Goal: Information Seeking & Learning: Learn about a topic

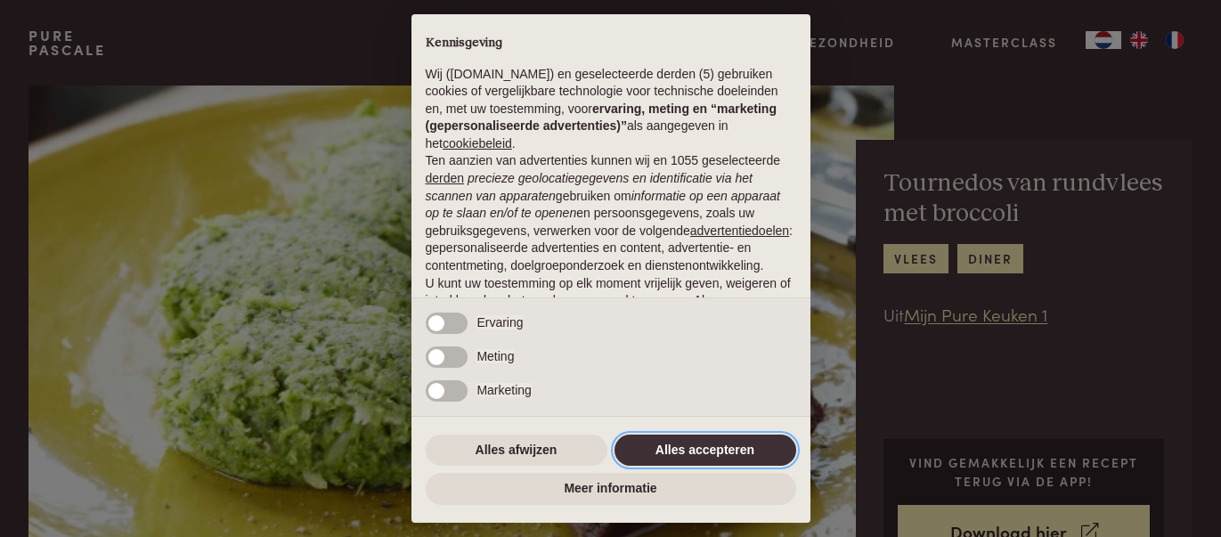
click at [774, 453] on button "Alles accepteren" at bounding box center [705, 451] width 182 height 32
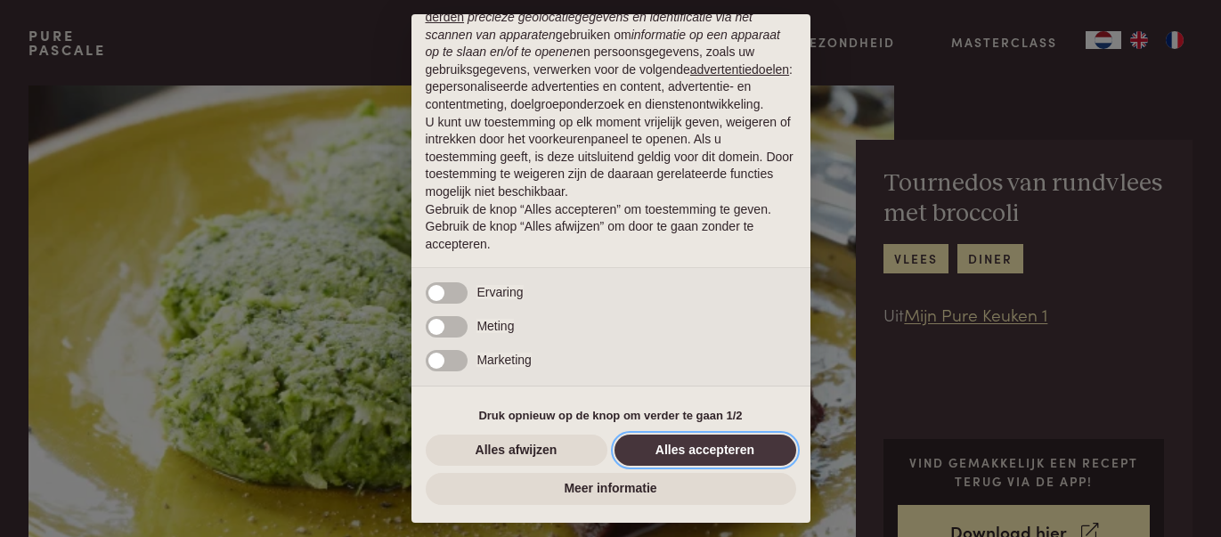
click at [728, 451] on button "Alles accepteren" at bounding box center [705, 451] width 182 height 32
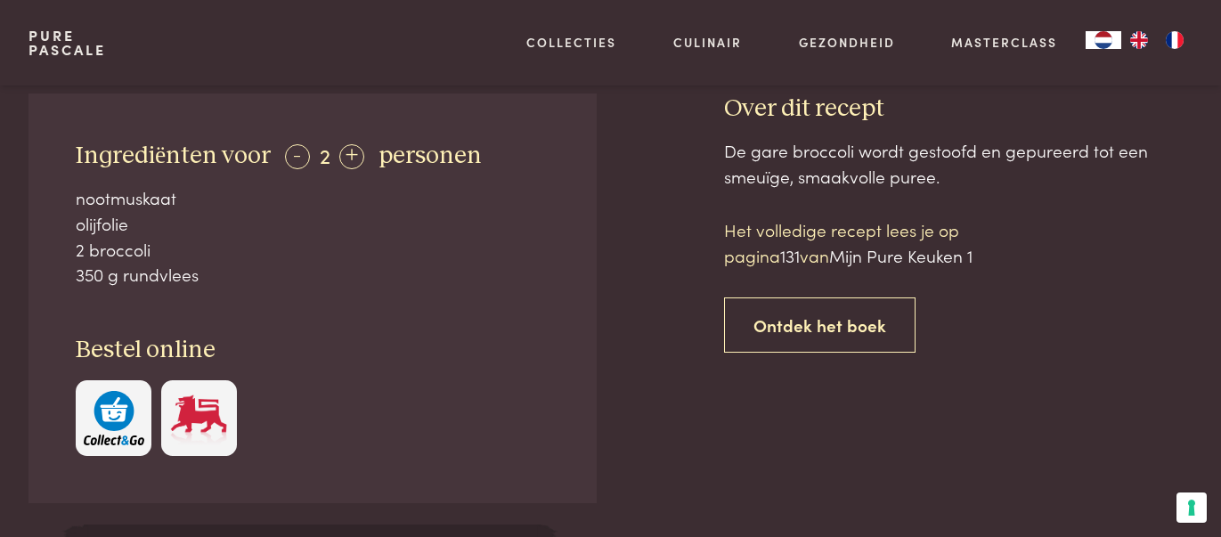
scroll to position [0, 0]
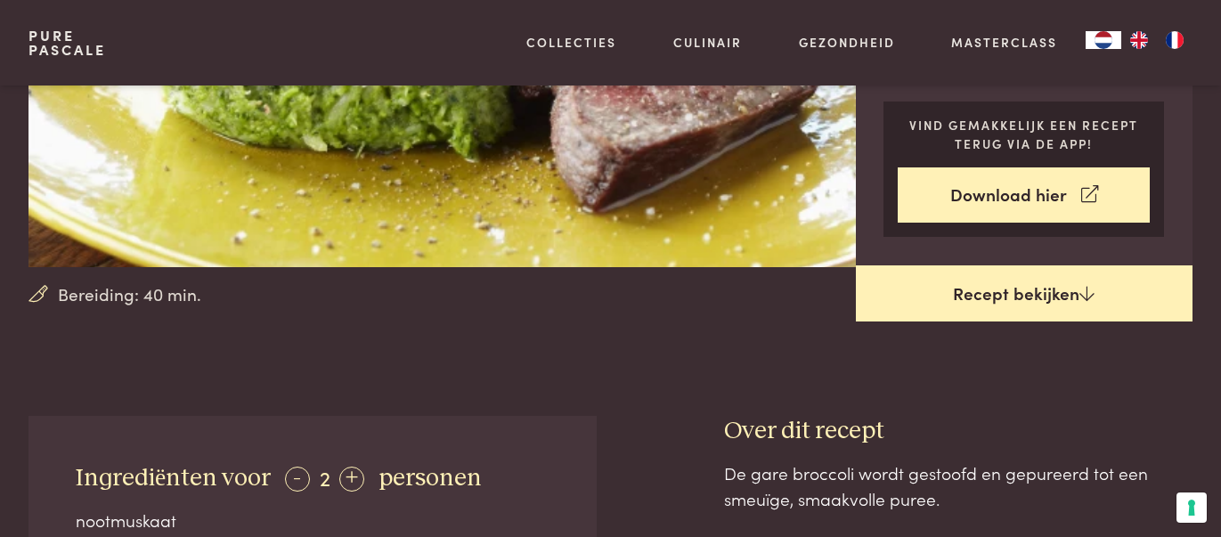
click at [1019, 292] on link "Recept bekijken" at bounding box center [1024, 293] width 337 height 57
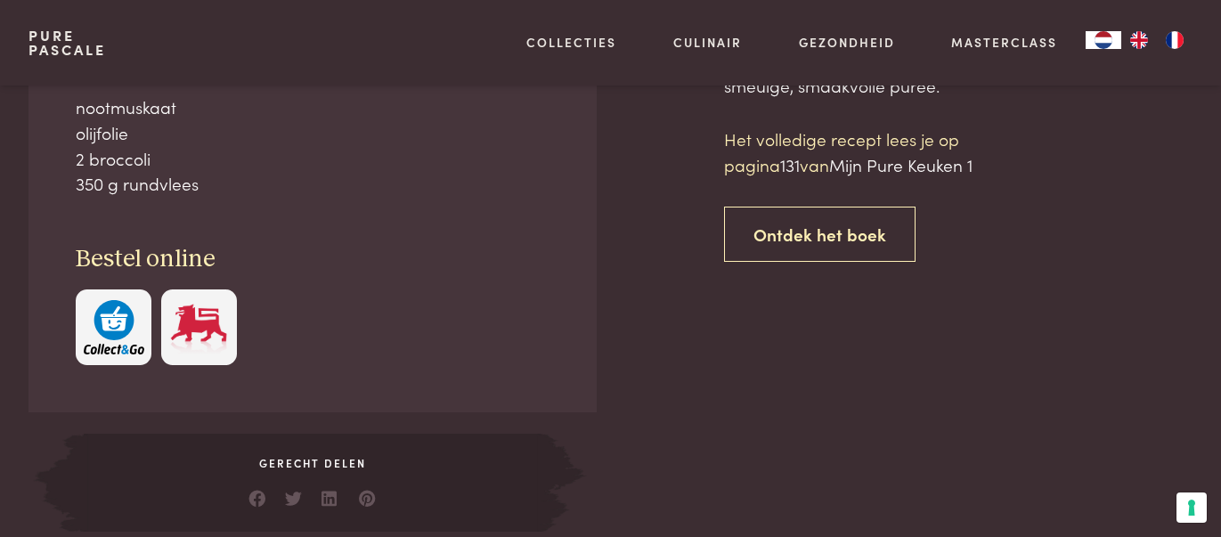
scroll to position [752, 0]
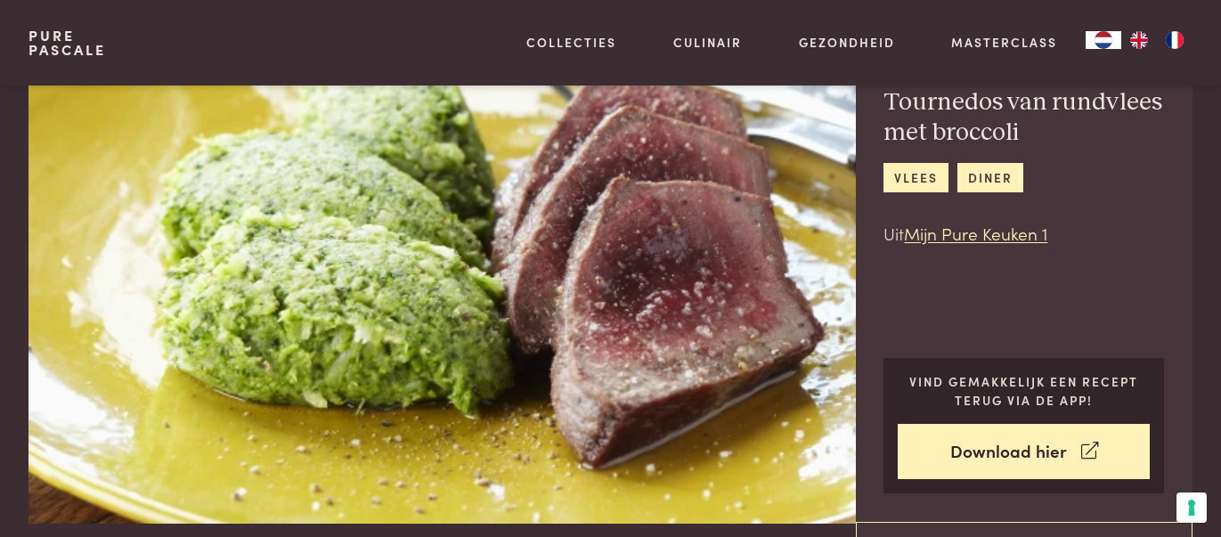
scroll to position [80, 0]
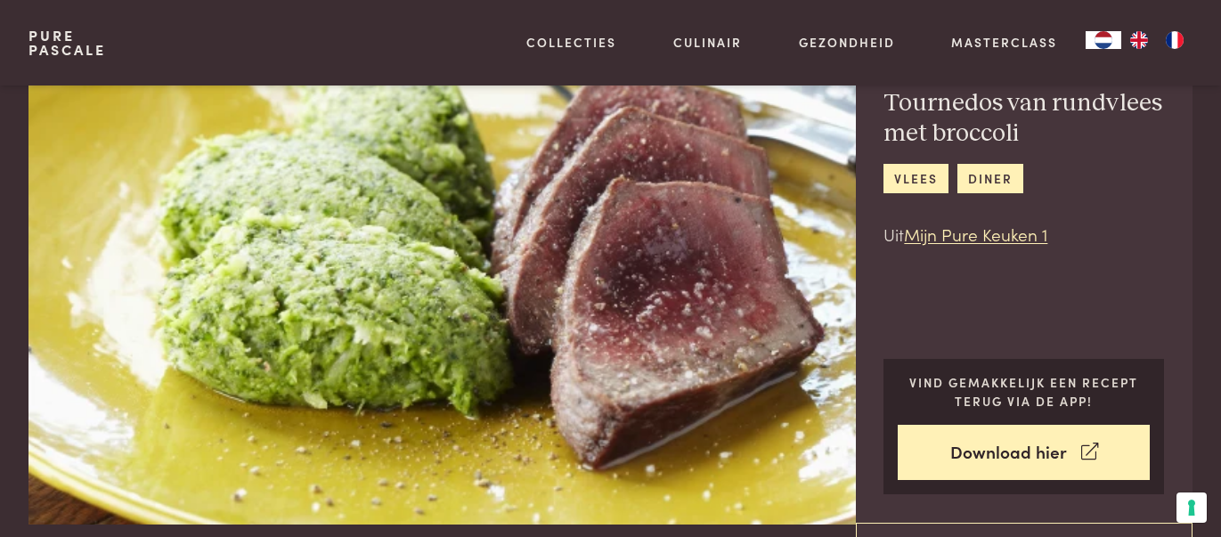
scroll to position [752, 0]
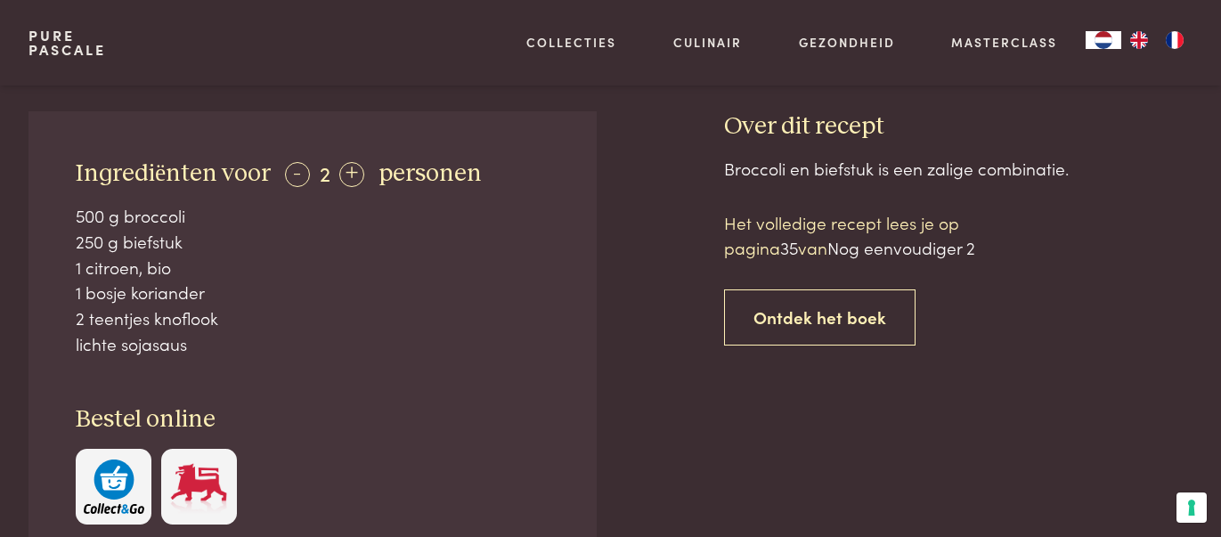
scroll to position [645, 0]
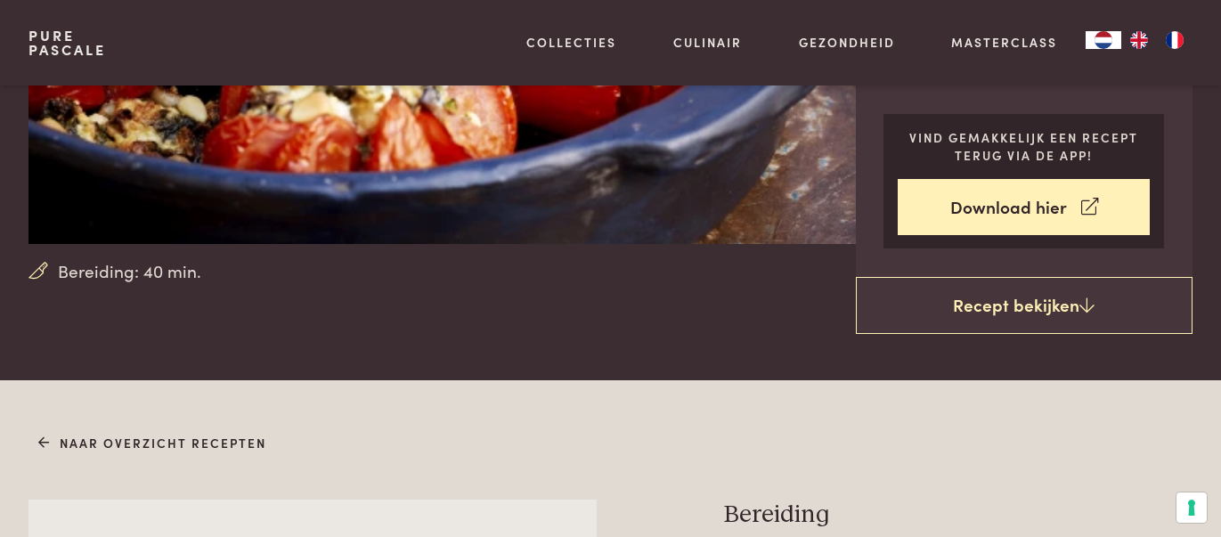
scroll to position [399, 0]
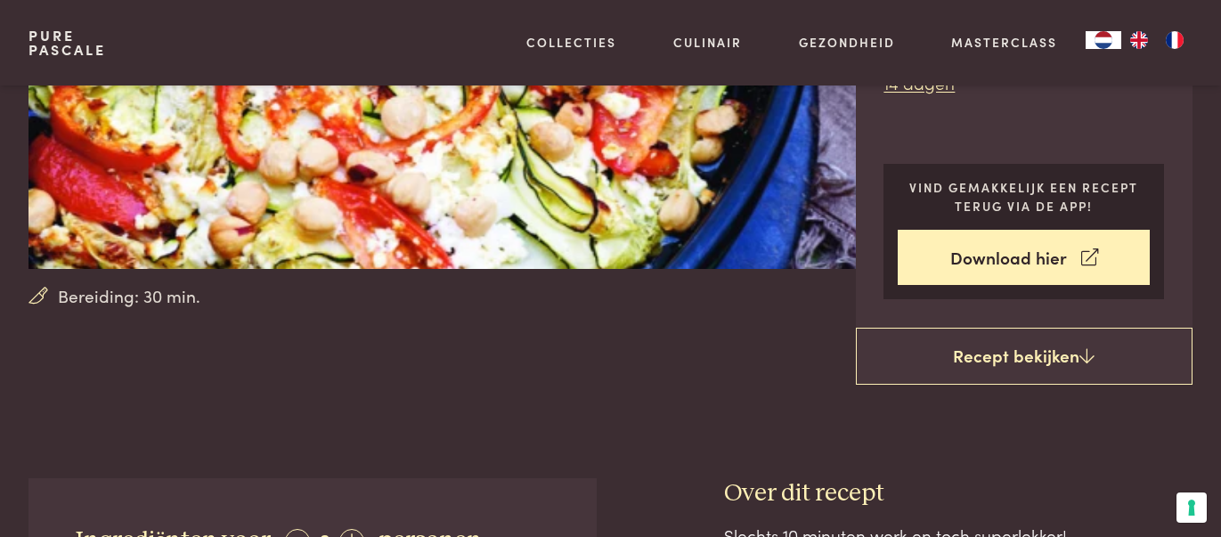
scroll to position [381, 0]
